Goal: Complete application form

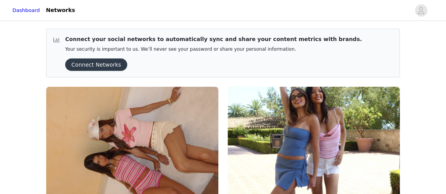
scroll to position [164, 0]
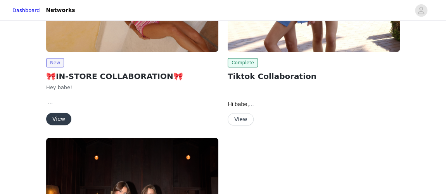
click at [61, 120] on button "View" at bounding box center [58, 119] width 25 height 12
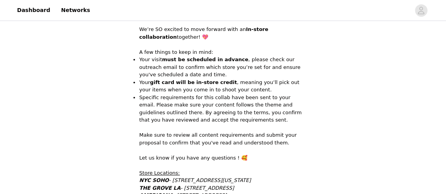
scroll to position [218, 0]
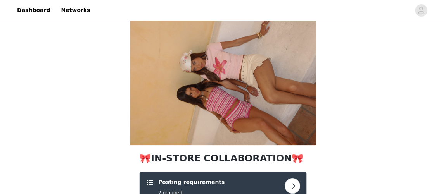
scroll to position [1, 0]
click at [248, 178] on div "Posting requirements 2 required" at bounding box center [215, 187] width 139 height 18
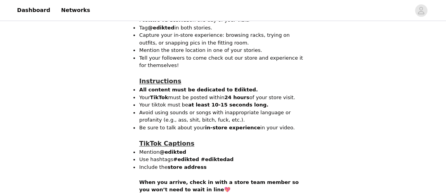
scroll to position [651, 0]
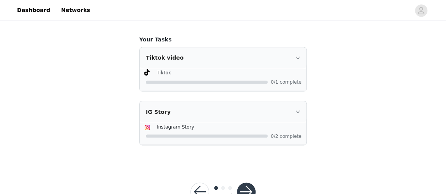
click at [245, 183] on button "button" at bounding box center [246, 192] width 19 height 19
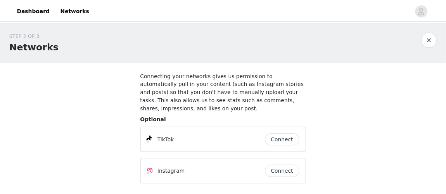
scroll to position [52, 0]
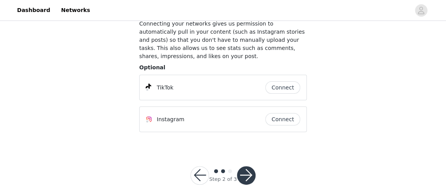
click at [248, 168] on button "button" at bounding box center [246, 175] width 19 height 19
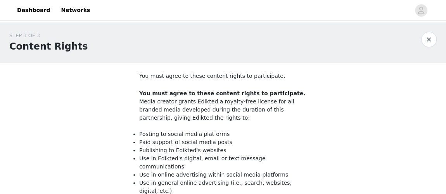
scroll to position [147, 0]
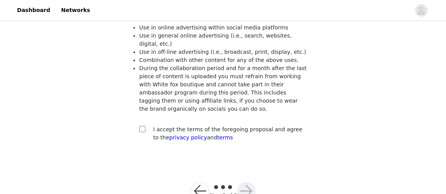
click at [144, 126] on label at bounding box center [142, 130] width 6 height 8
click at [144, 126] on input "checkbox" at bounding box center [141, 128] width 5 height 5
checkbox input "true"
click at [249, 182] on button "button" at bounding box center [246, 191] width 19 height 19
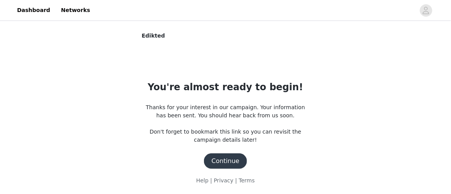
click at [230, 160] on button "Continue" at bounding box center [225, 162] width 43 height 16
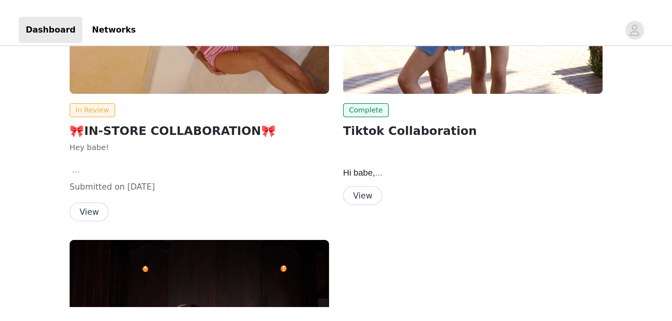
scroll to position [163, 0]
